Goal: Navigation & Orientation: Find specific page/section

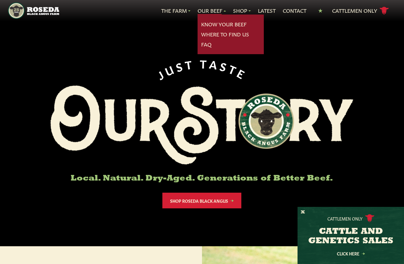
click at [209, 21] on link "Know Your Beef" at bounding box center [224, 24] width 46 height 8
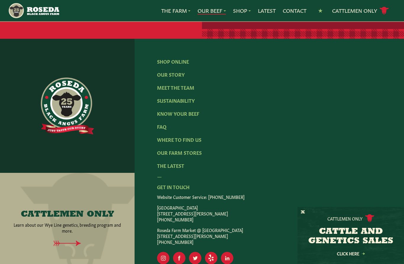
scroll to position [1309, 0]
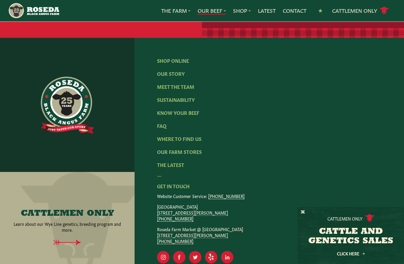
click at [163, 122] on link "FAQ" at bounding box center [161, 125] width 9 height 7
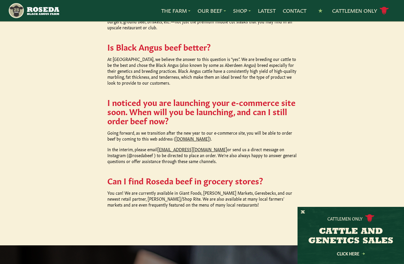
scroll to position [534, 0]
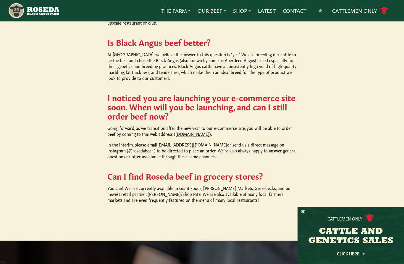
click at [187, 131] on link "www.roseda.com" at bounding box center [192, 134] width 34 height 6
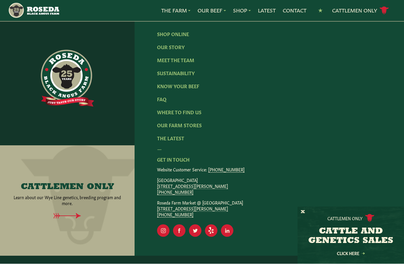
scroll to position [975, 0]
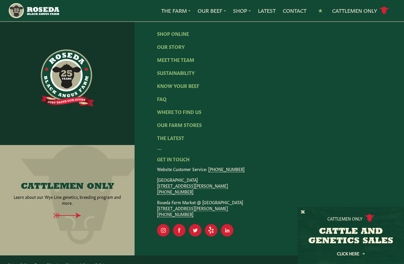
click at [165, 56] on link "Meet The Team" at bounding box center [175, 59] width 37 height 7
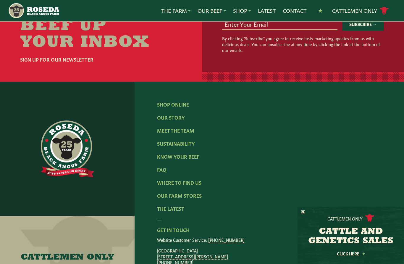
scroll to position [811, 0]
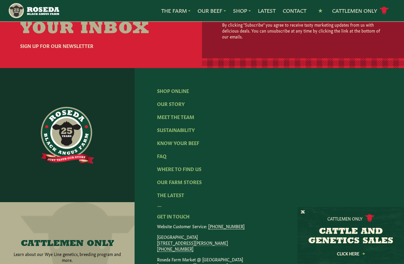
click at [171, 165] on link "Where To Find Us" at bounding box center [179, 168] width 44 height 7
